Goal: Find specific page/section: Find specific page/section

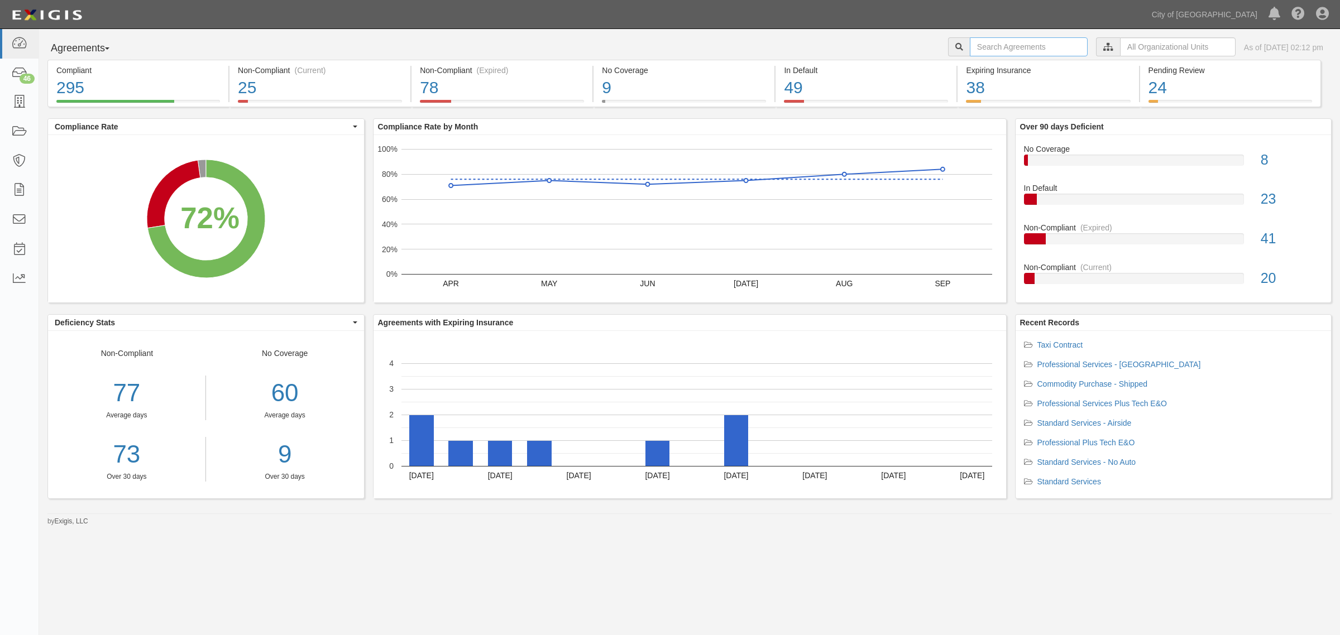
click at [1003, 45] on input "text" at bounding box center [1029, 46] width 118 height 19
type input "professional"
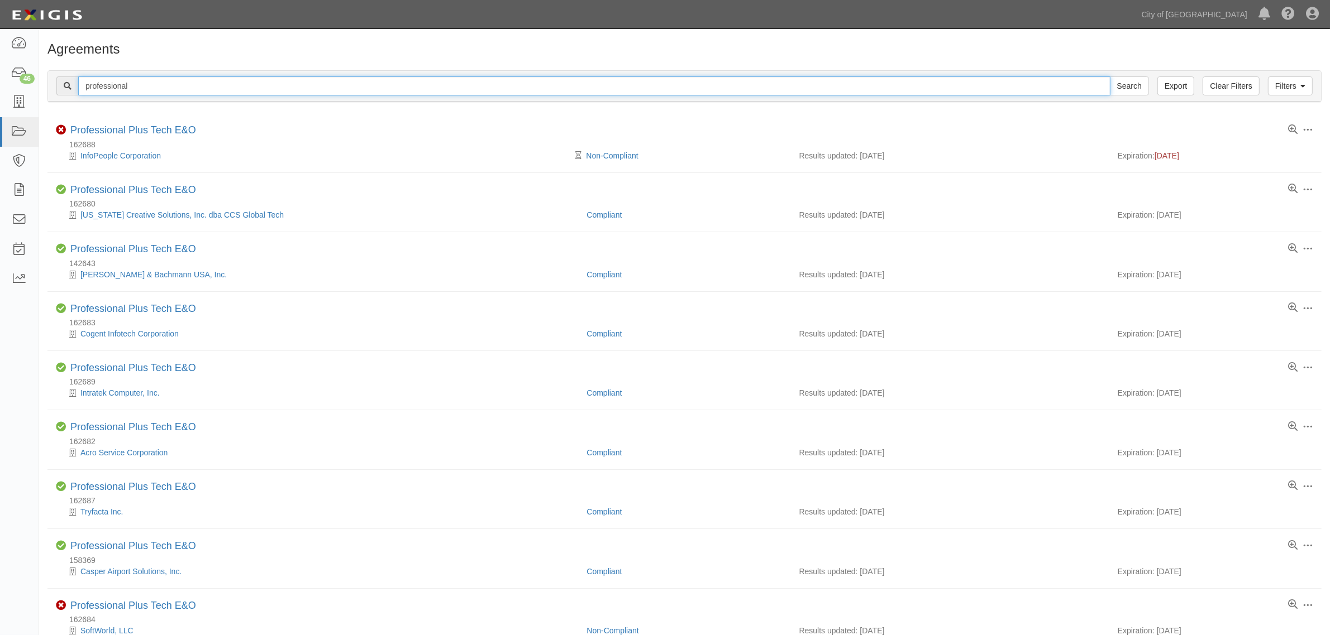
click at [173, 90] on input "professional" at bounding box center [594, 86] width 1032 height 19
type input "professional towing"
click at [1110, 77] on input "Search" at bounding box center [1129, 86] width 39 height 19
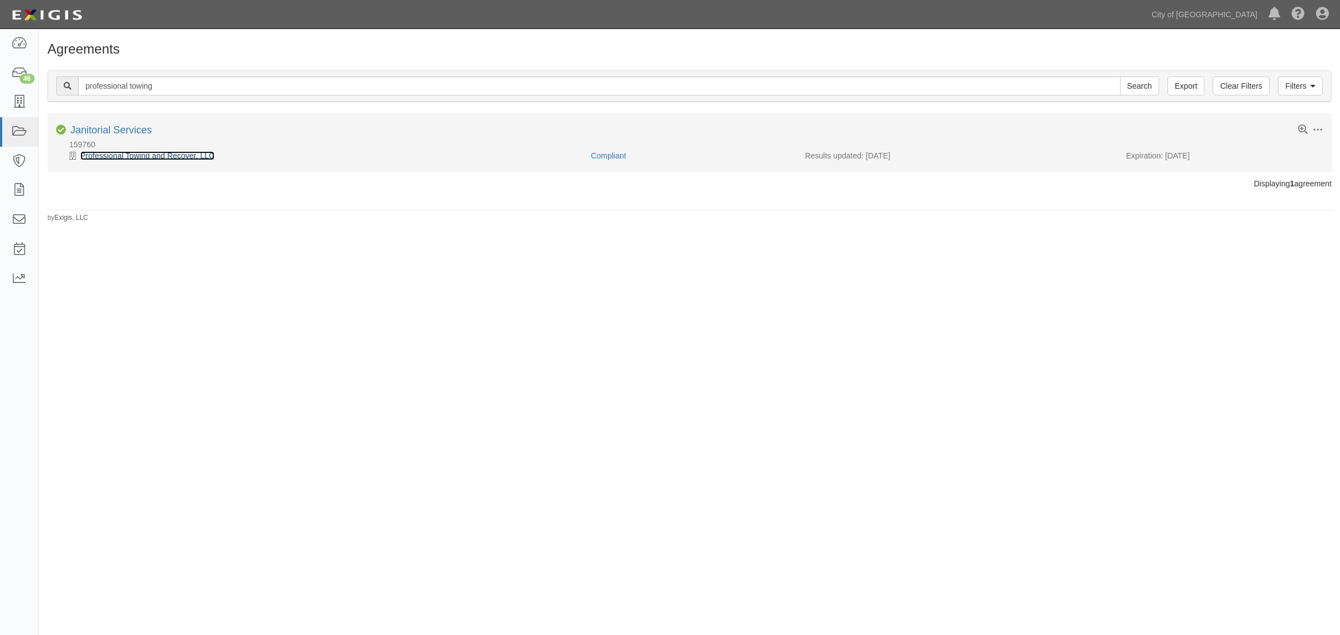
click at [152, 157] on link "Professional Towing and Recover, LLC" at bounding box center [147, 155] width 134 height 9
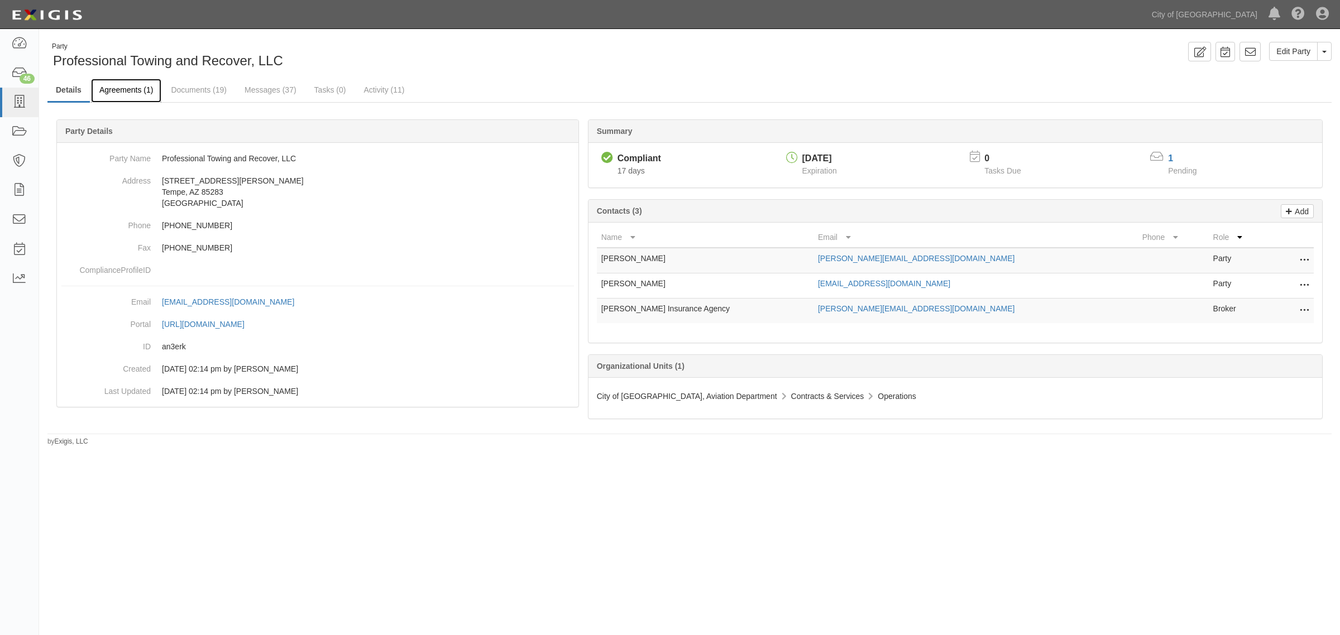
click at [115, 101] on link "Agreements (1)" at bounding box center [126, 91] width 70 height 24
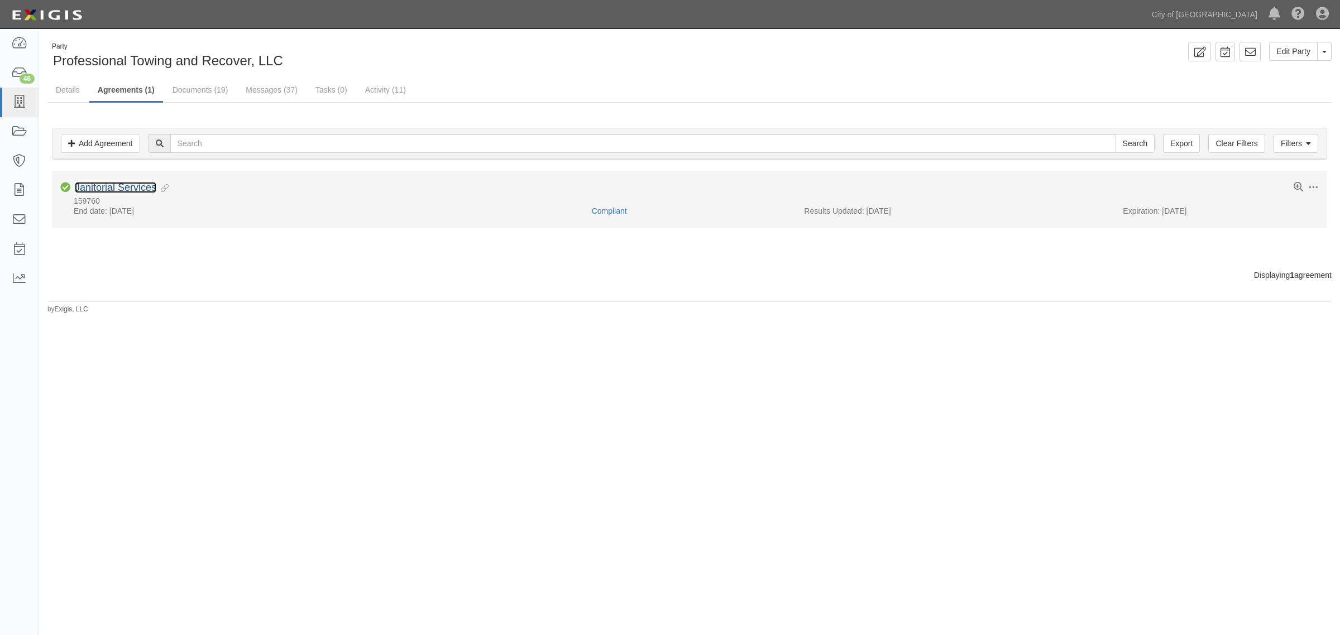
click at [137, 188] on link "Janitorial Services" at bounding box center [116, 187] width 82 height 11
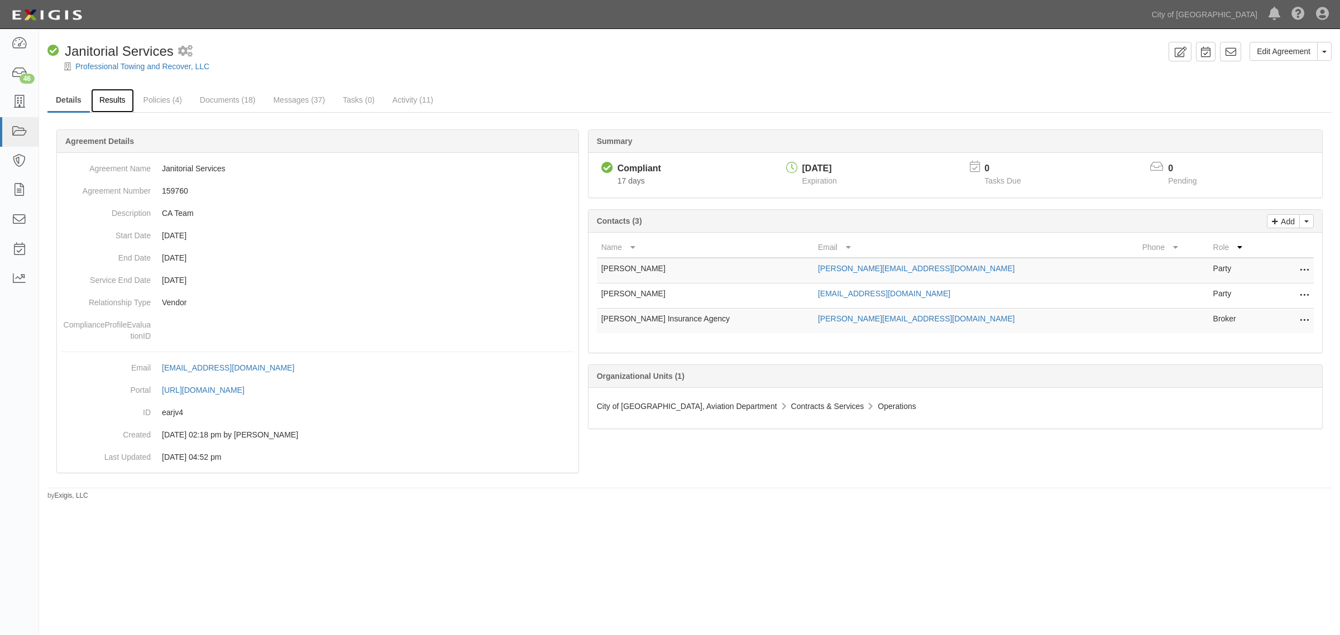
click at [119, 98] on link "Results" at bounding box center [112, 101] width 43 height 24
